Goal: Task Accomplishment & Management: Use online tool/utility

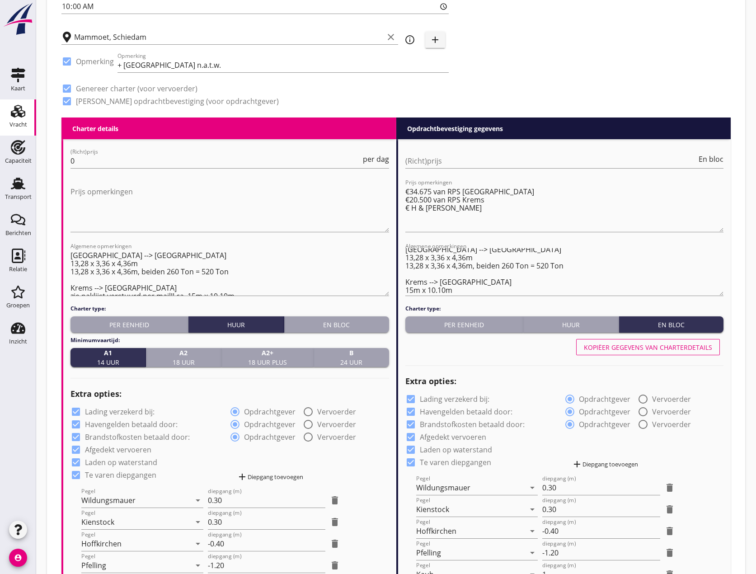
scroll to position [403, 0]
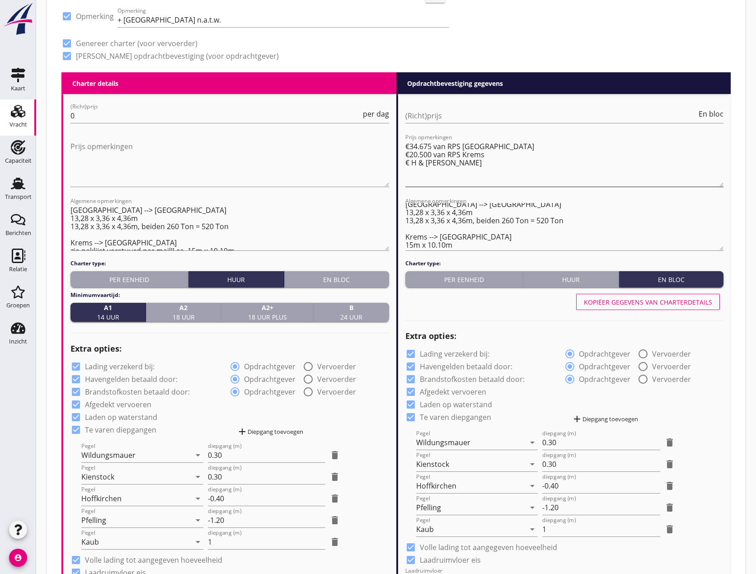
click at [410, 164] on textarea "€34.675 van RPS [GEOGRAPHIC_DATA] €20.500 van RPS Krems € H & [PERSON_NAME]" at bounding box center [564, 162] width 318 height 47
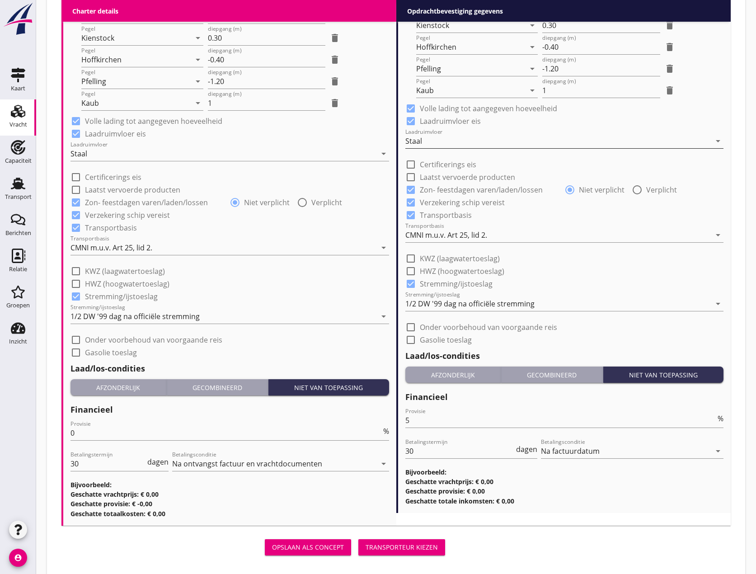
scroll to position [855, 0]
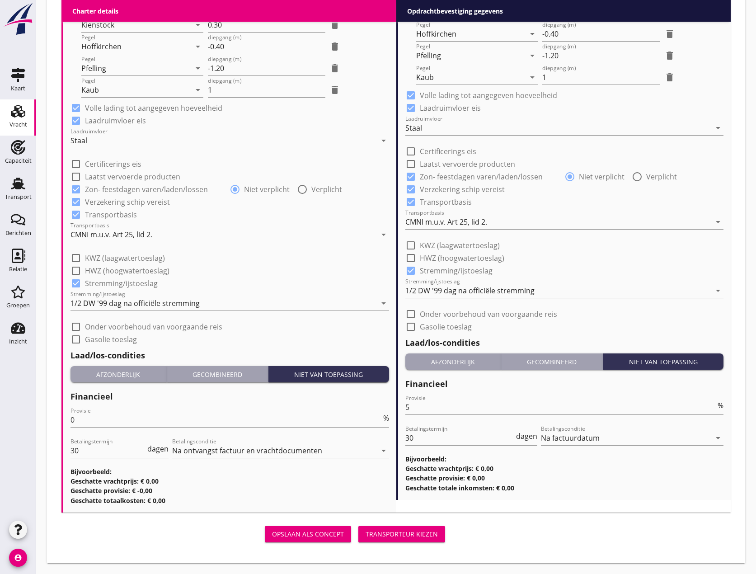
type textarea "€34.675 van RPS [GEOGRAPHIC_DATA] €20.500 van RPS Krems €???? H & Schmidt"
click at [402, 532] on div "Transporteur kiezen" at bounding box center [401, 533] width 72 height 9
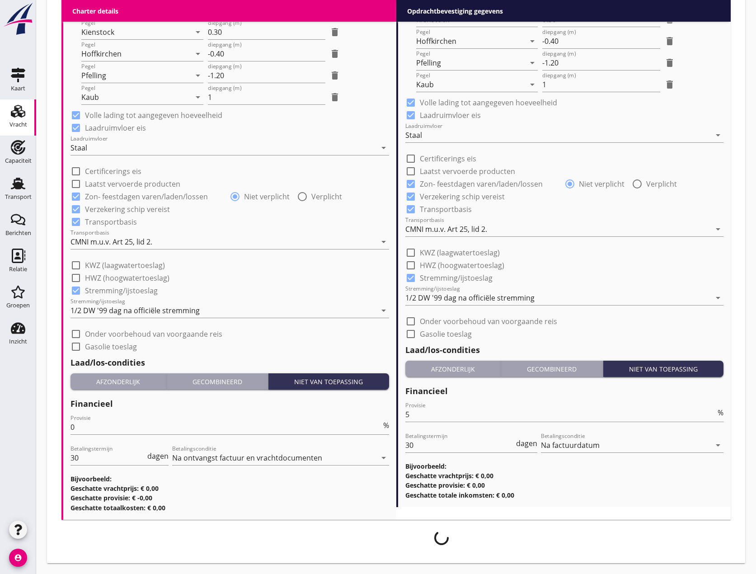
scroll to position [848, 0]
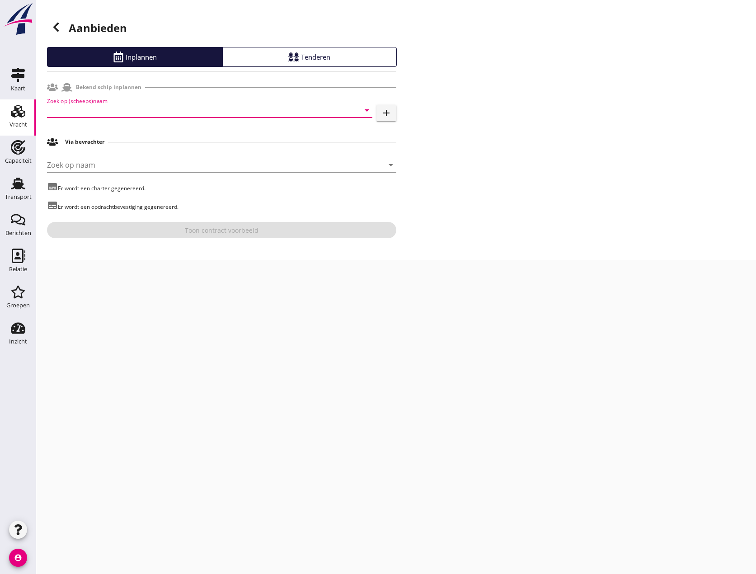
click at [103, 107] on input "Zoek op (scheeps)naam" at bounding box center [197, 110] width 300 height 14
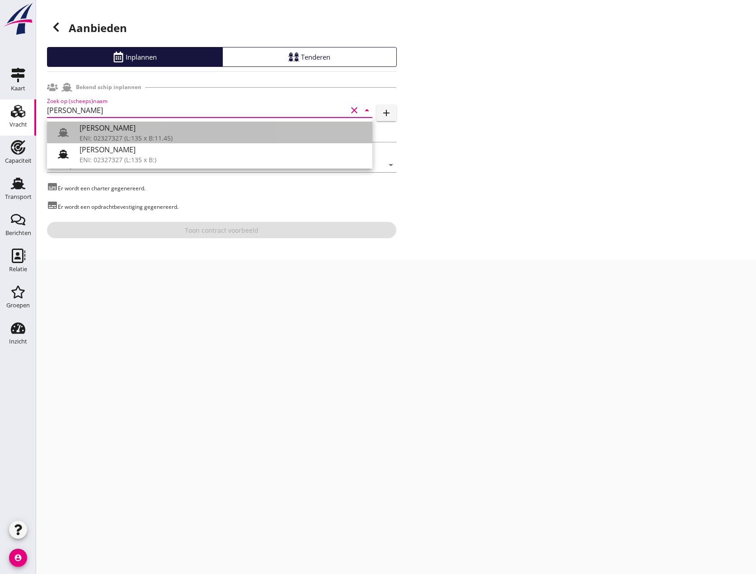
click at [111, 126] on div "[PERSON_NAME]" at bounding box center [221, 127] width 285 height 11
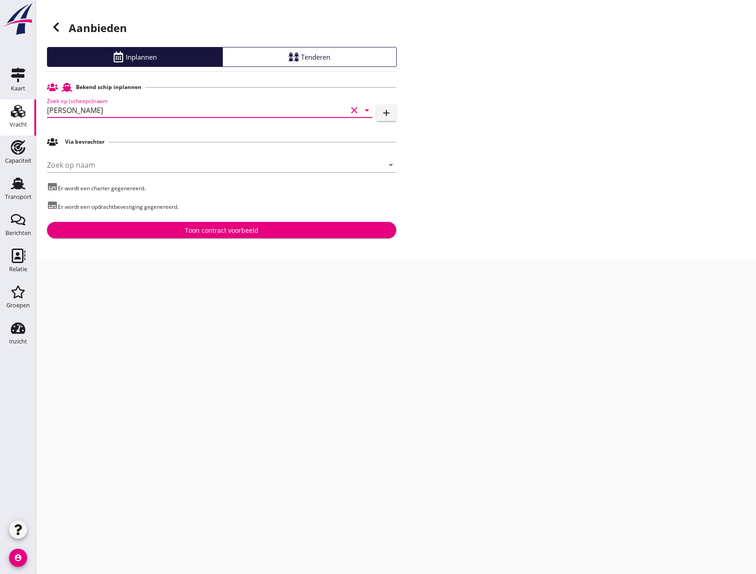
type input "[PERSON_NAME]"
click at [228, 227] on div "Toon contract voorbeeld" at bounding box center [222, 229] width 74 height 9
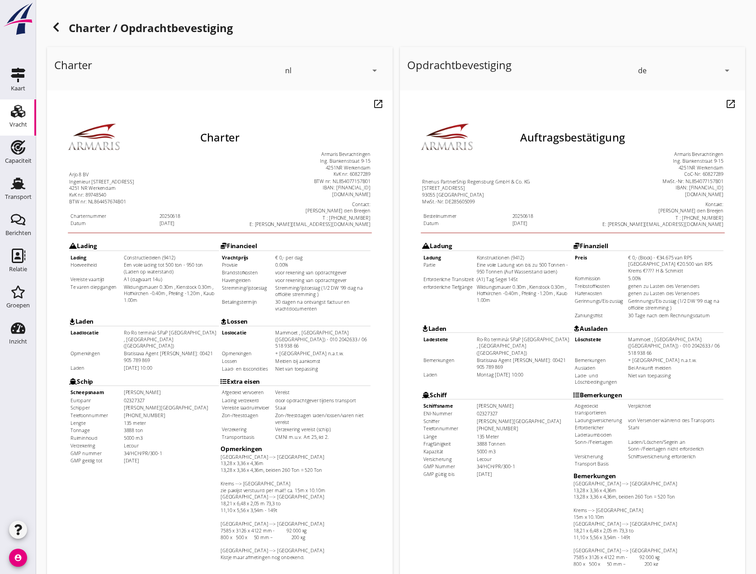
click at [728, 69] on icon "arrow_drop_down" at bounding box center [726, 70] width 11 height 11
click at [654, 72] on div "nl" at bounding box center [685, 68] width 91 height 11
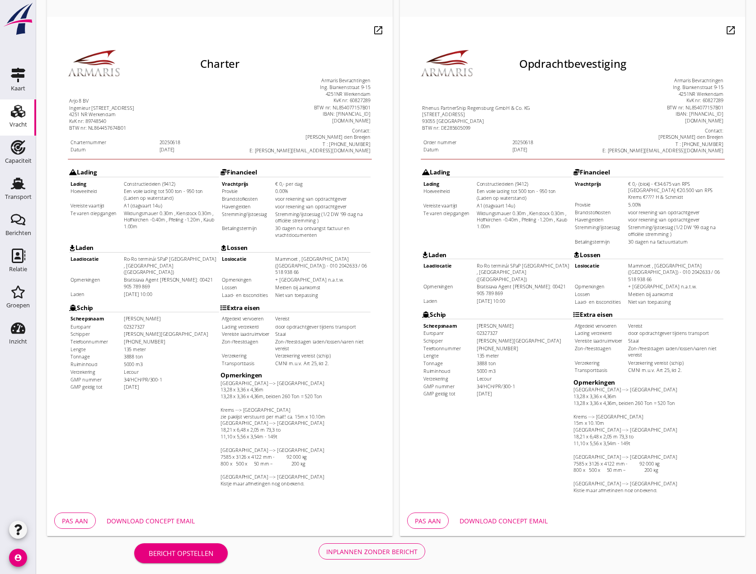
scroll to position [76, 0]
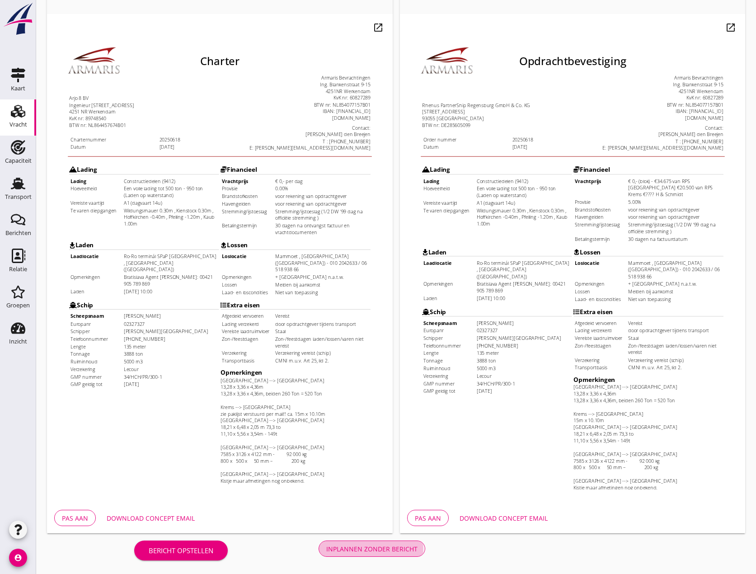
click at [375, 548] on div "Inplannen zonder bericht" at bounding box center [371, 548] width 91 height 9
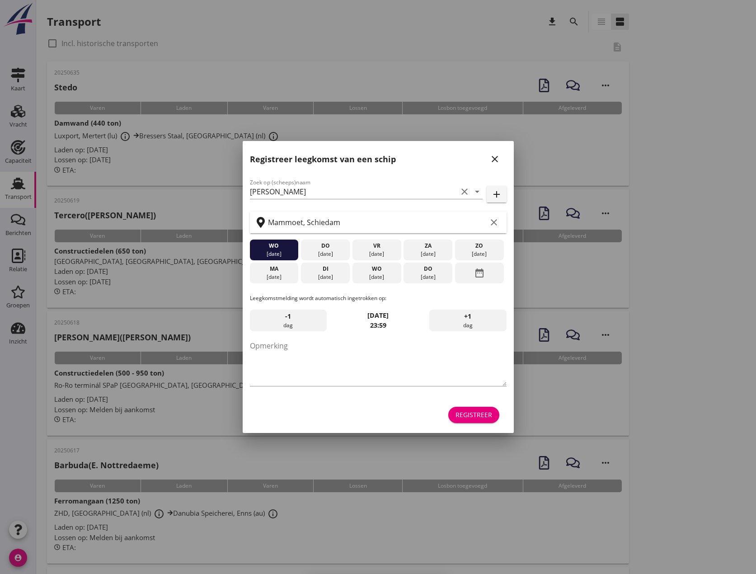
click at [492, 160] on icon "close" at bounding box center [494, 159] width 11 height 11
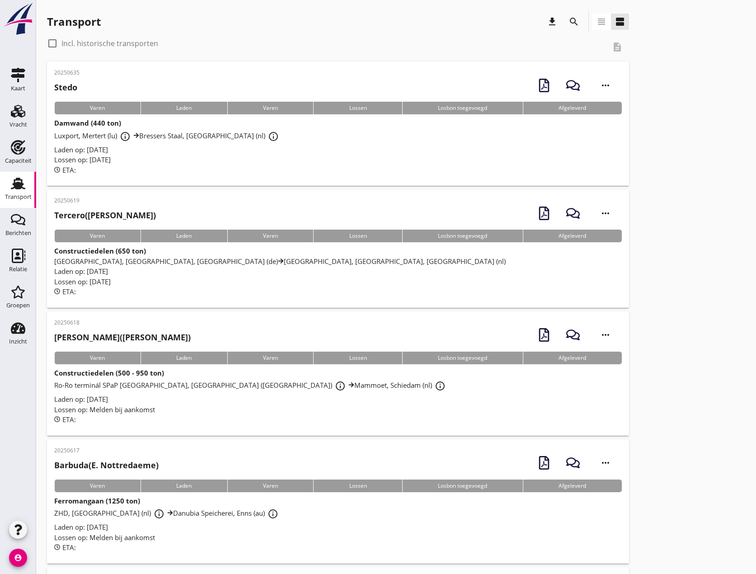
click at [95, 377] on div "Constructiedelen (500 - 950 ton) Ro-Ro terminál SPaP [GEOGRAPHIC_DATA], [GEOGRA…" at bounding box center [337, 396] width 567 height 57
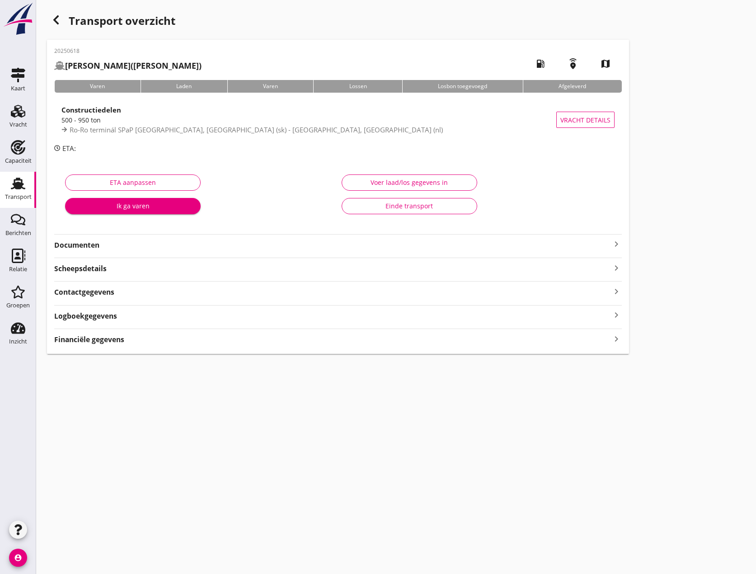
click at [611, 239] on icon "keyboard_arrow_right" at bounding box center [616, 243] width 11 height 11
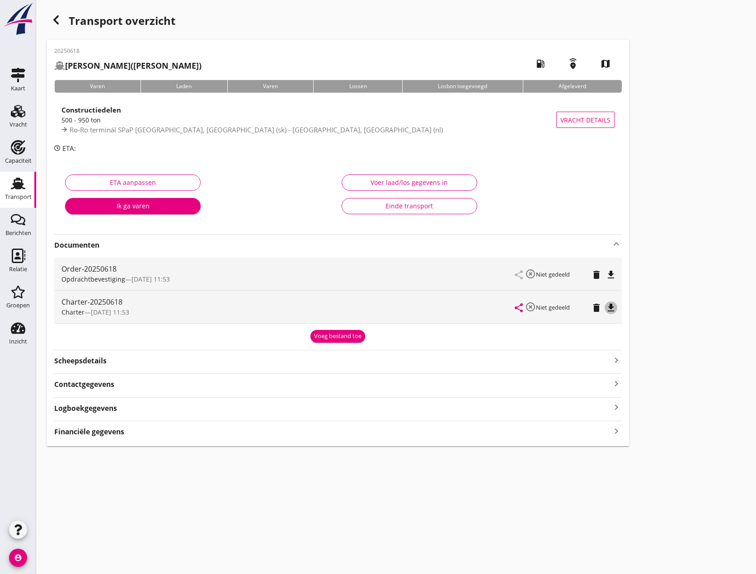
click at [611, 307] on icon "file_download" at bounding box center [610, 307] width 11 height 11
click at [2, 121] on link "Vracht Vracht" at bounding box center [18, 117] width 36 height 36
